Goal: Navigation & Orientation: Go to known website

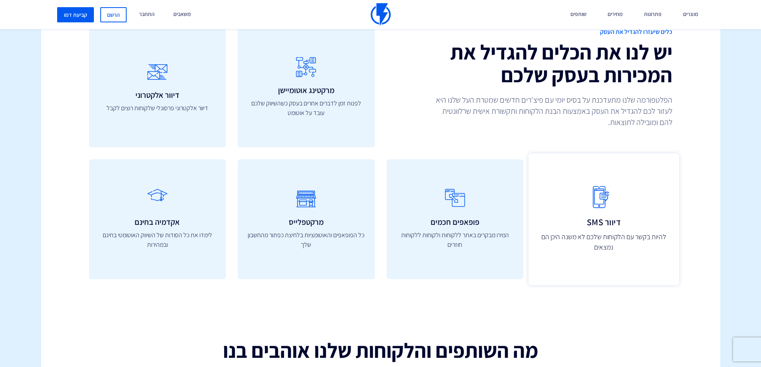
scroll to position [2358, 0]
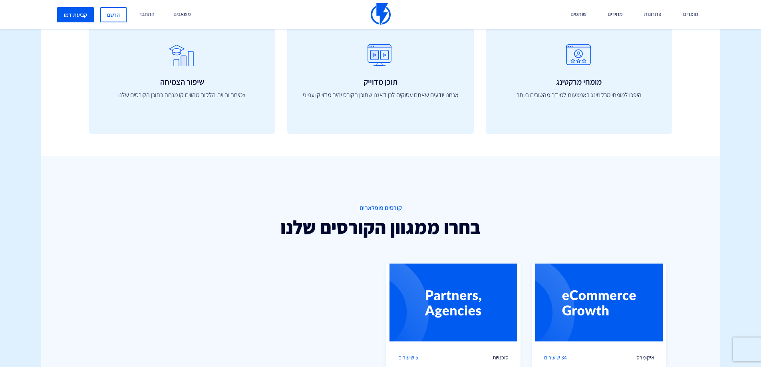
scroll to position [519, 0]
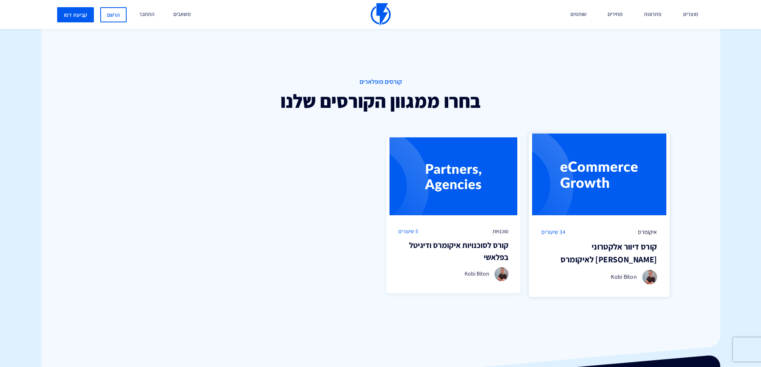
click at [622, 199] on img at bounding box center [599, 175] width 141 height 82
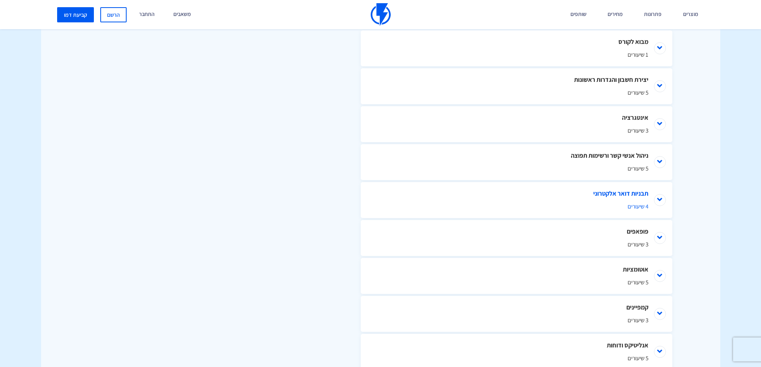
scroll to position [208, 0]
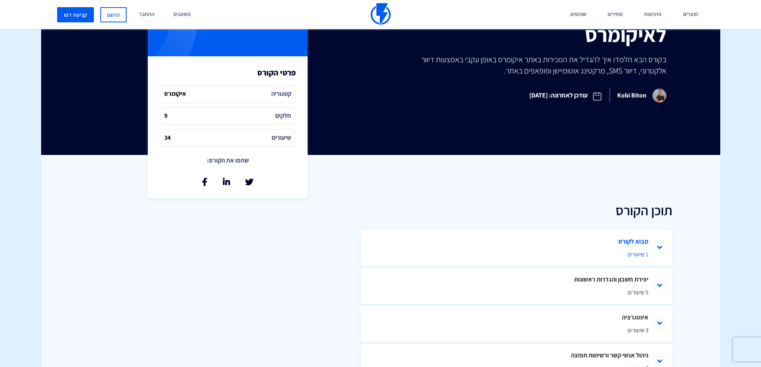
click at [622, 244] on li "מבוא לקורס 1 שיעורים" at bounding box center [517, 248] width 312 height 36
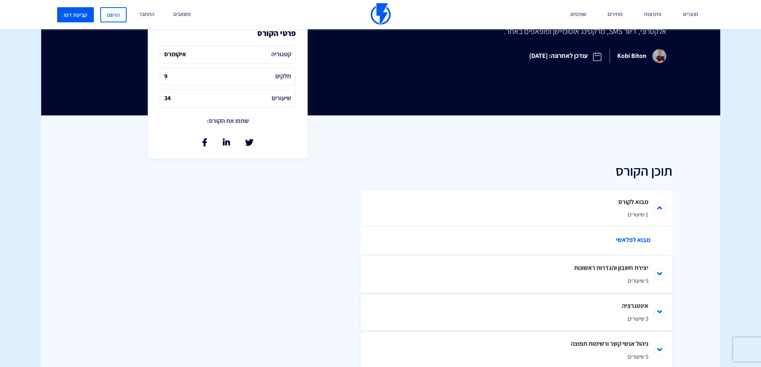
scroll to position [248, 0]
click at [629, 234] on link "מבוא לפלאשי" at bounding box center [521, 240] width 272 height 28
